Goal: Manage account settings

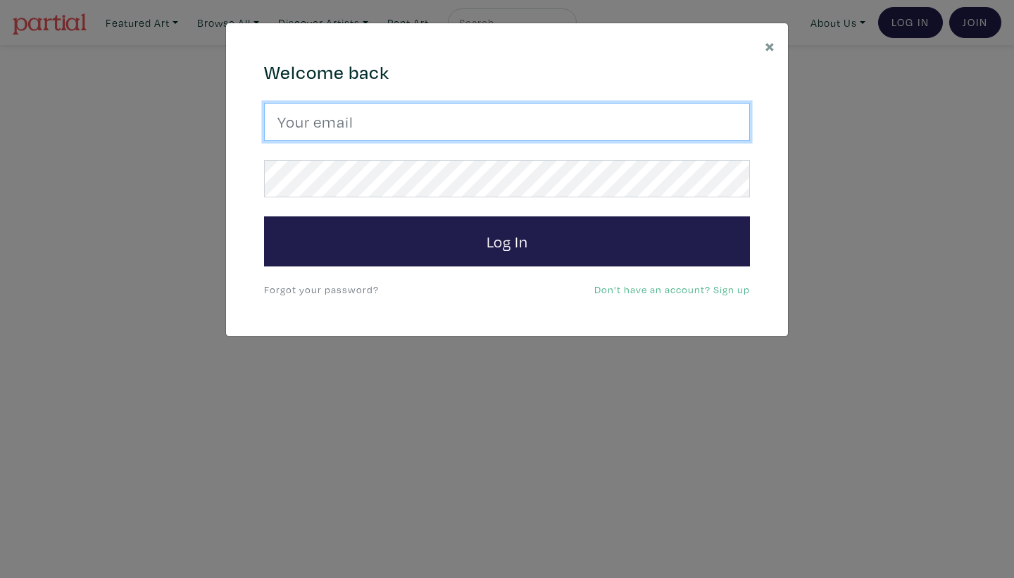
click at [383, 130] on input "email" at bounding box center [507, 122] width 486 height 38
type input "[EMAIL_ADDRESS][DOMAIN_NAME]"
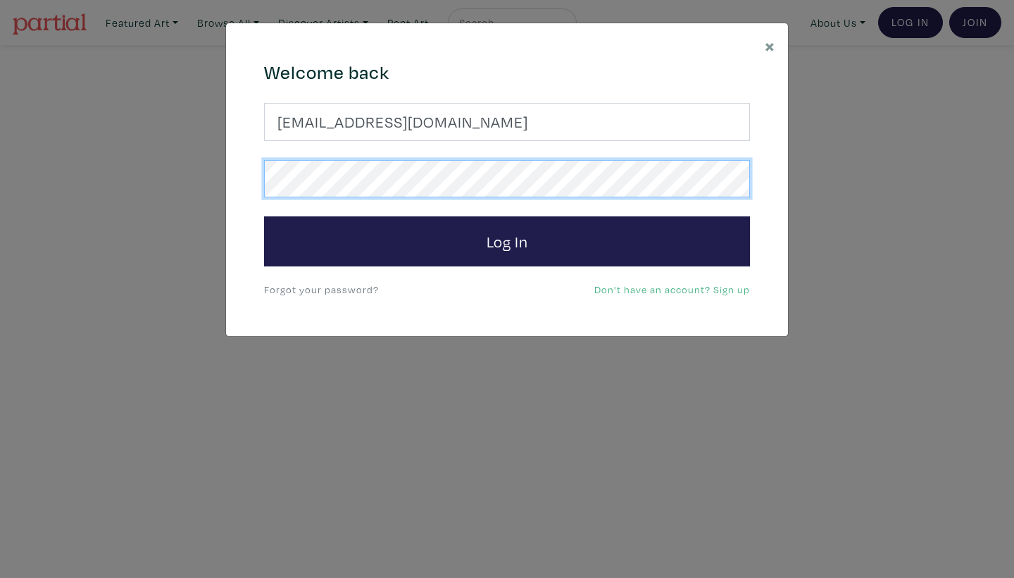
click at [507, 240] on button "Log In" at bounding box center [507, 241] width 486 height 51
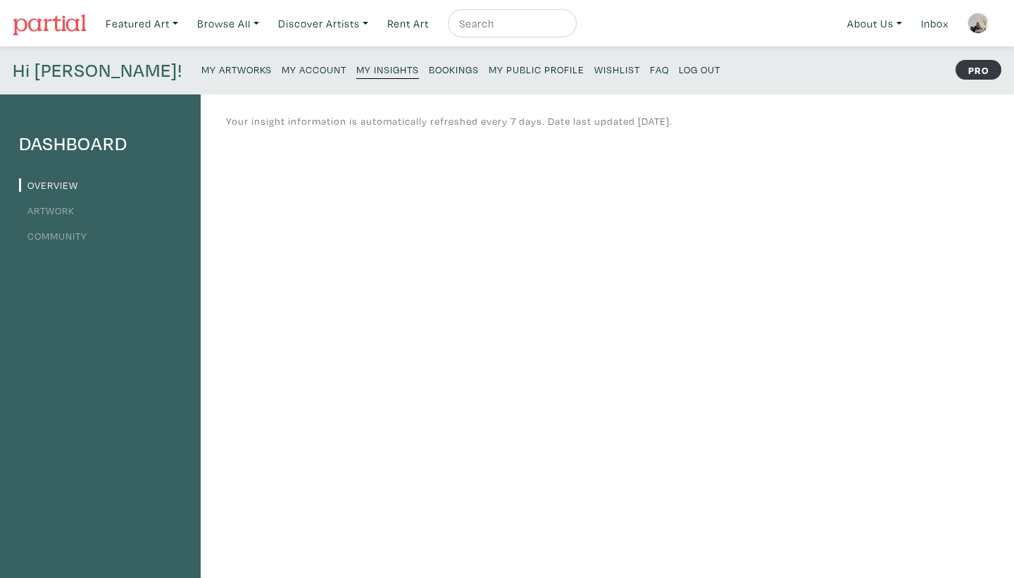
click at [429, 70] on small "Bookings" at bounding box center [454, 69] width 50 height 13
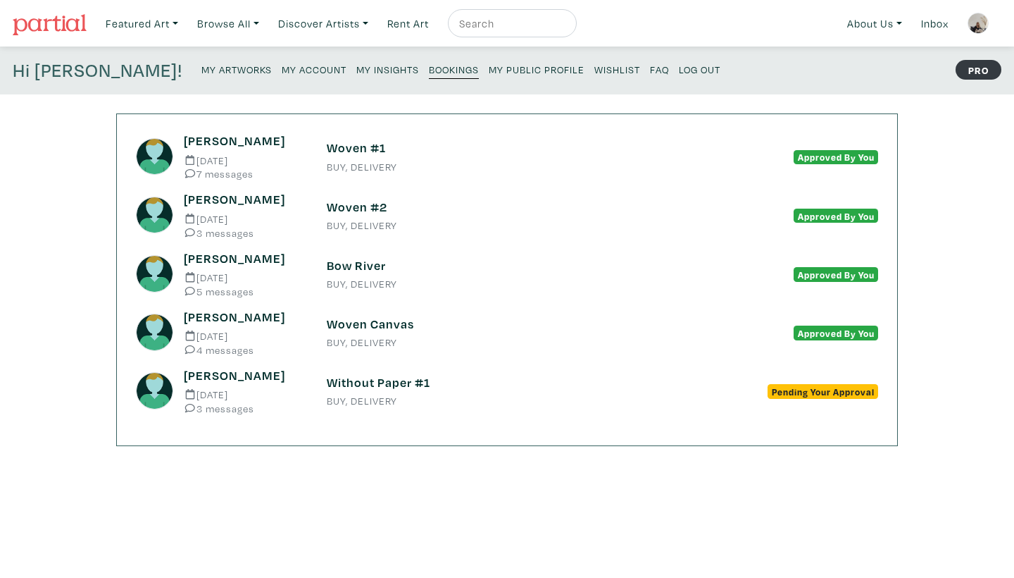
click at [489, 75] on link "My Public Profile" at bounding box center [537, 68] width 96 height 19
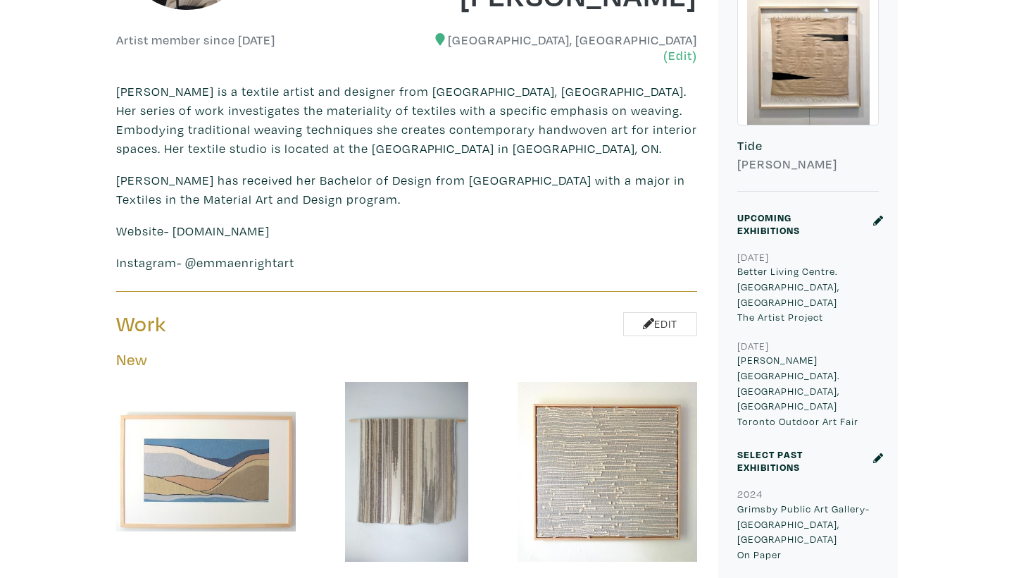
scroll to position [427, 0]
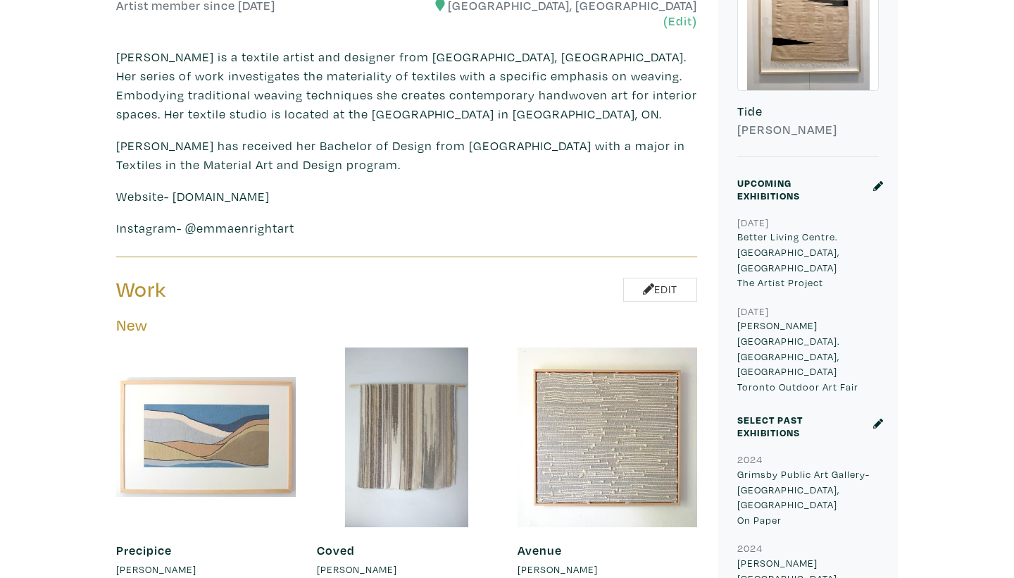
click at [877, 185] on icon at bounding box center [879, 186] width 10 height 10
